Goal: Task Accomplishment & Management: Use online tool/utility

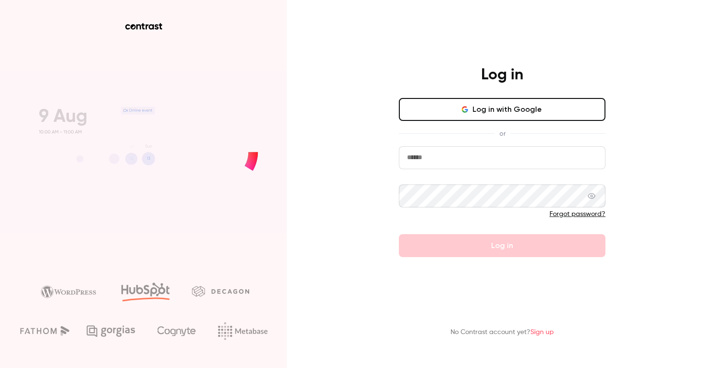
click at [484, 163] on input "email" at bounding box center [502, 157] width 207 height 23
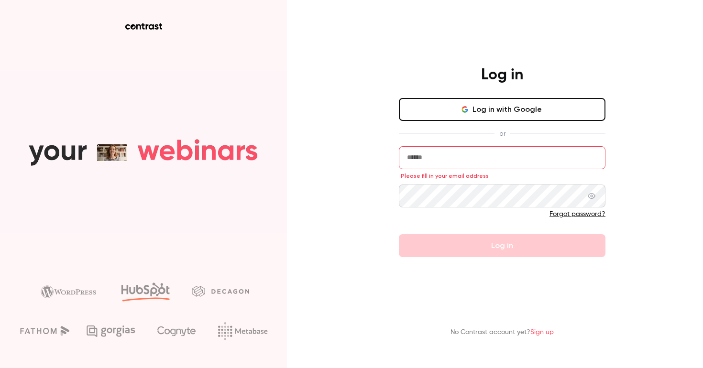
type input "**********"
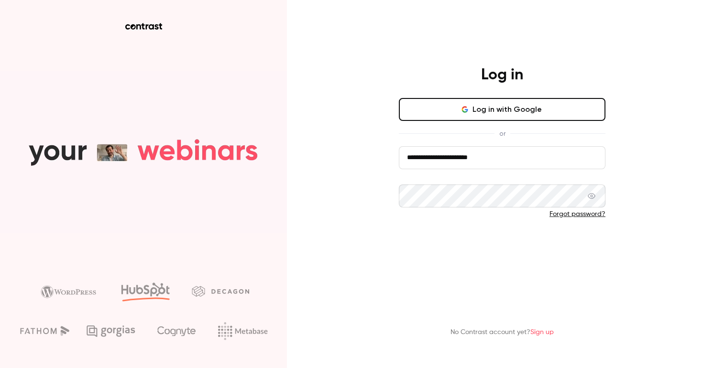
click at [521, 245] on button "Log in" at bounding box center [502, 245] width 207 height 23
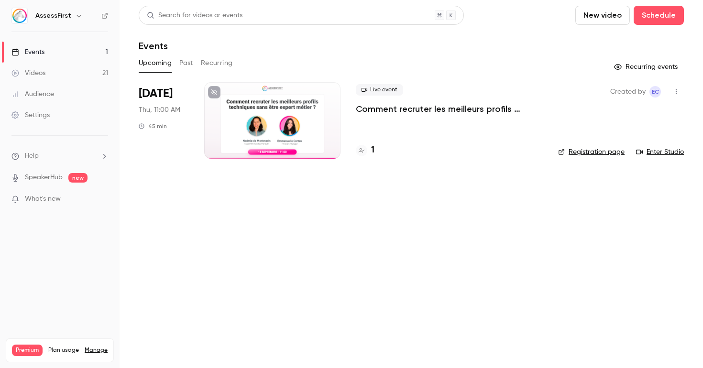
click at [60, 12] on h6 "AssessFirst" at bounding box center [53, 16] width 36 height 10
click at [69, 17] on div "AssessFirst" at bounding box center [64, 15] width 58 height 11
click at [76, 15] on icon "button" at bounding box center [79, 16] width 8 height 8
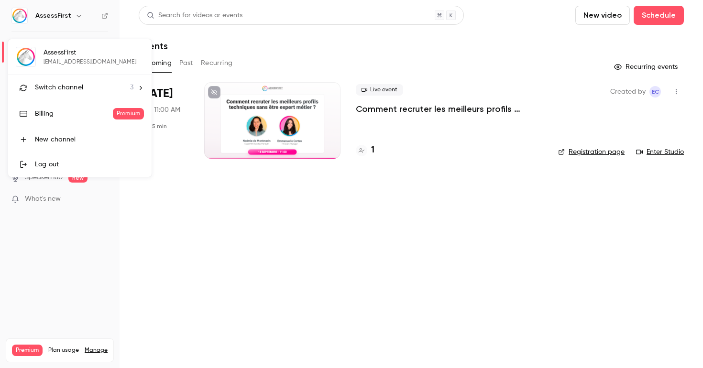
click at [88, 98] on li "Switch channel 3" at bounding box center [79, 87] width 143 height 25
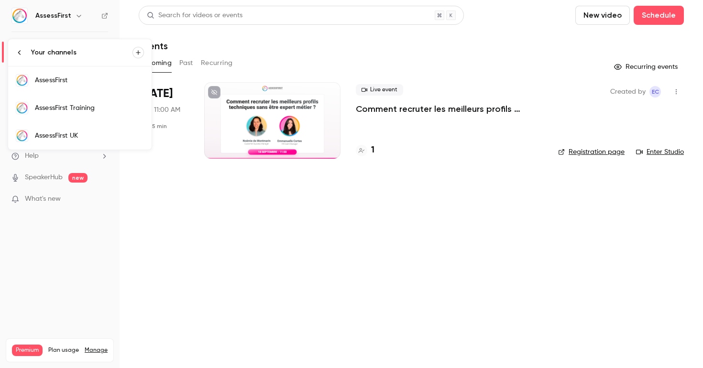
click at [94, 110] on div "AssessFirst Training" at bounding box center [89, 108] width 109 height 10
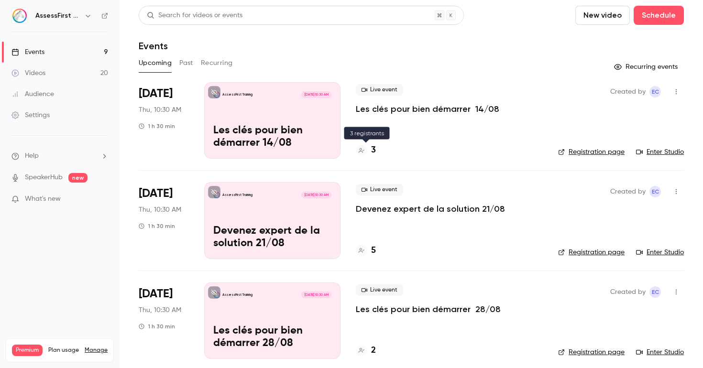
click at [362, 149] on icon at bounding box center [362, 151] width 6 height 6
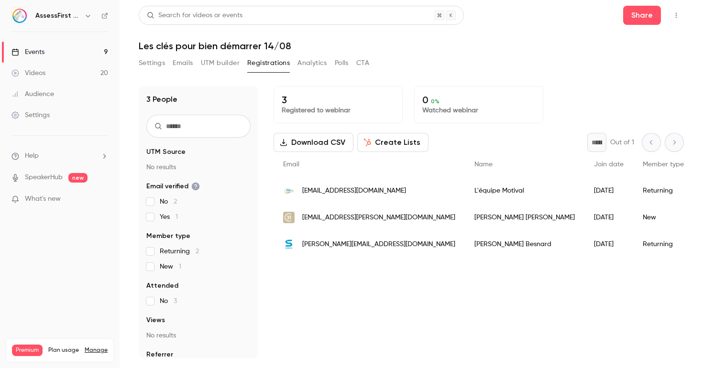
click at [326, 146] on button "Download CSV" at bounding box center [314, 142] width 80 height 19
